Goal: Find specific page/section: Find specific page/section

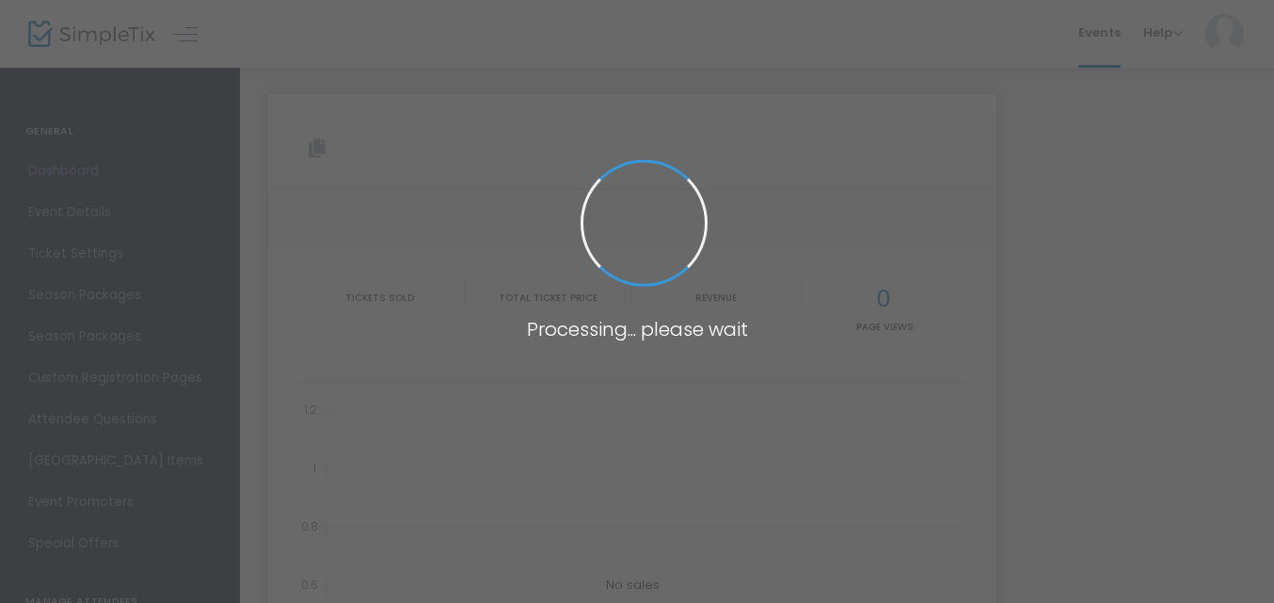
type input "[URL][DOMAIN_NAME]"
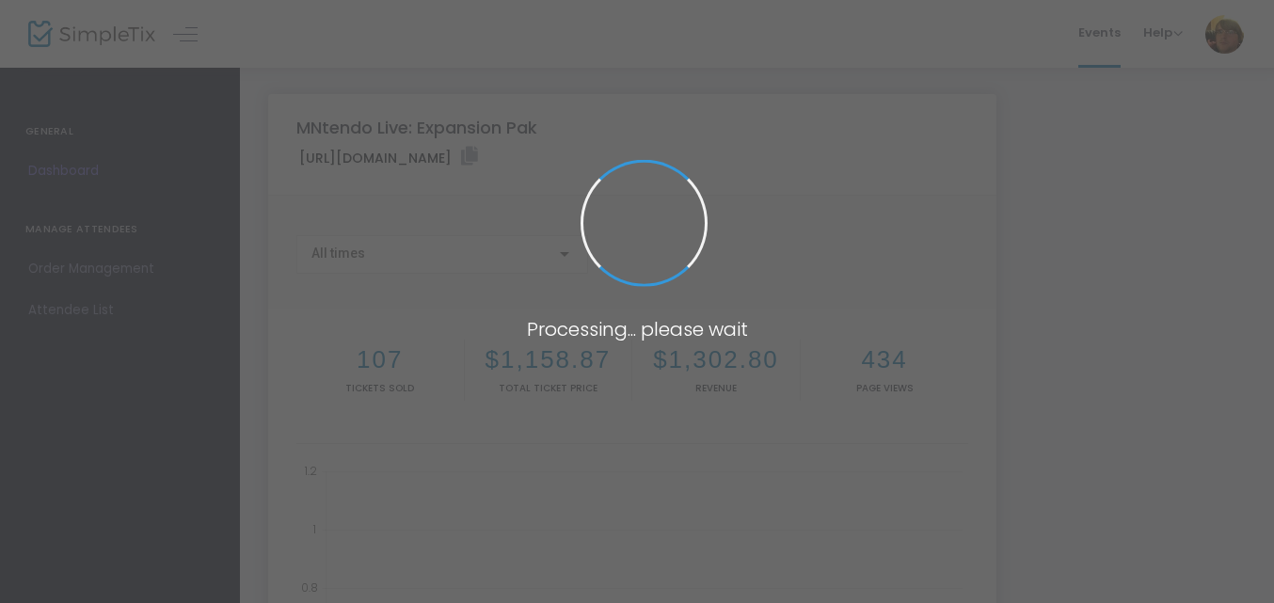
type input "[URL][DOMAIN_NAME]"
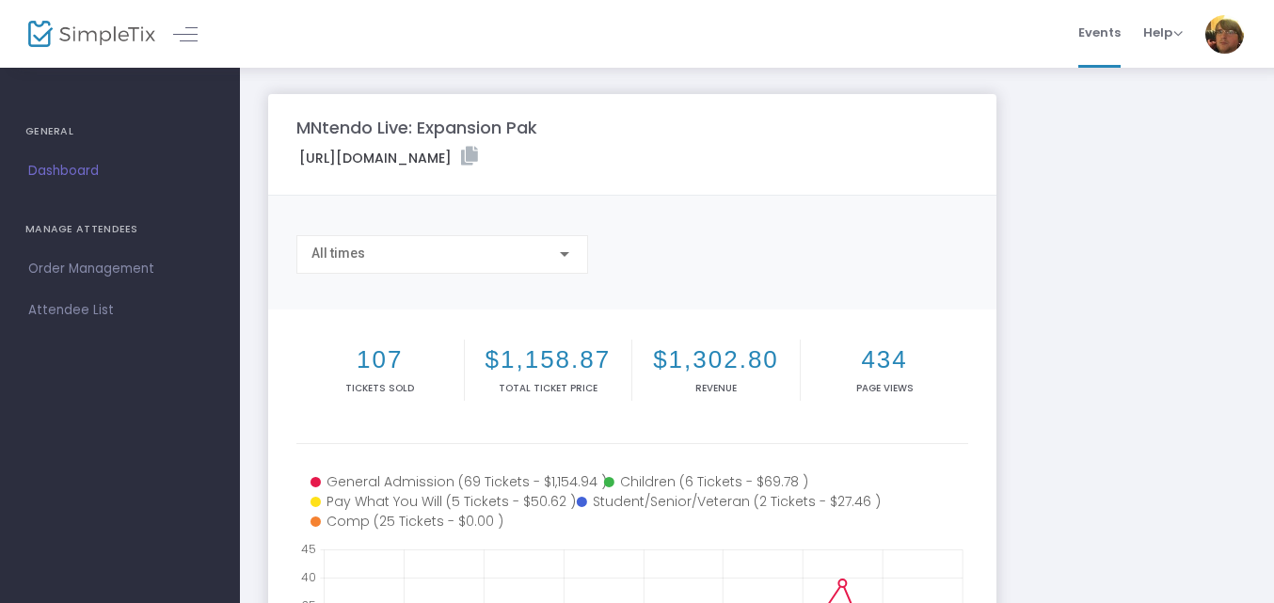
click at [1074, 237] on div "MNtendo Live: Expansion Pak https://www.simpletix.com/e/mntendo-live-expansion-…" at bounding box center [757, 562] width 996 height 936
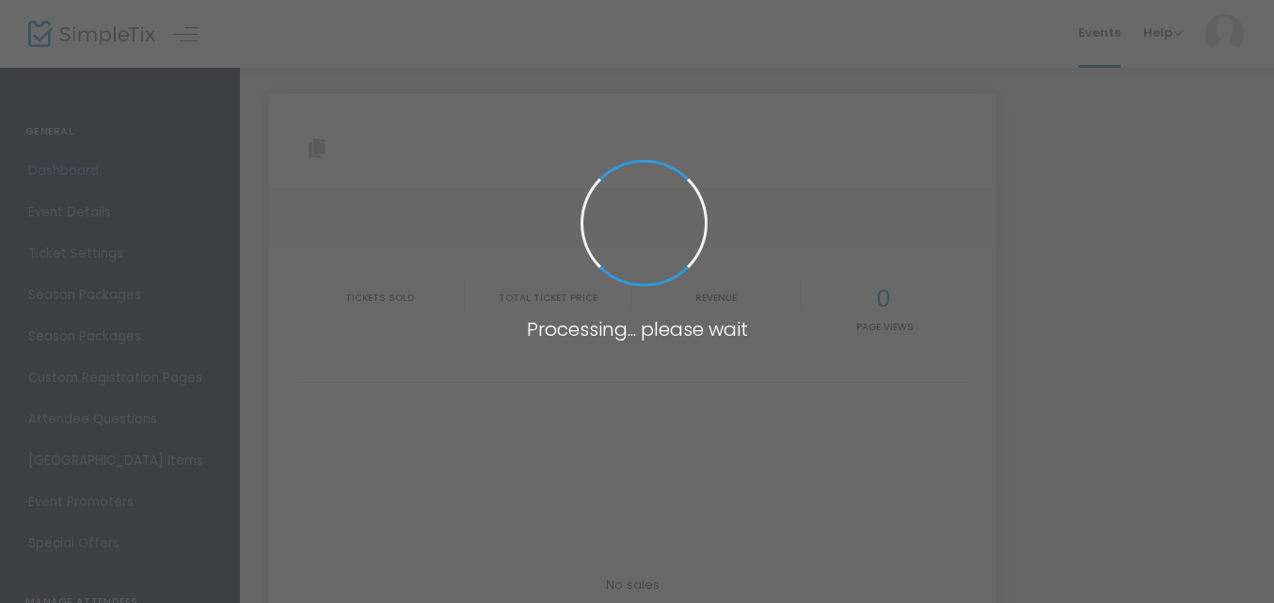
type input "[URL][DOMAIN_NAME]"
